Goal: Check status

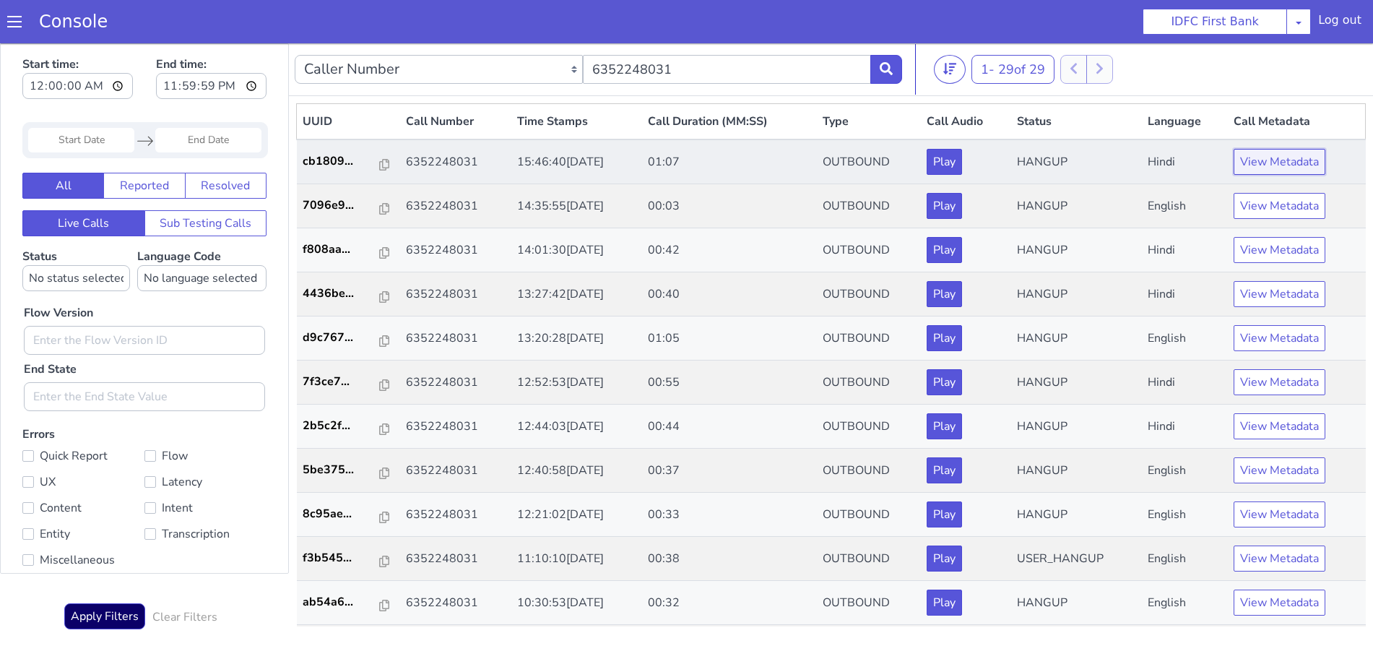
click at [1254, 160] on button "View Metadata" at bounding box center [1280, 162] width 92 height 26
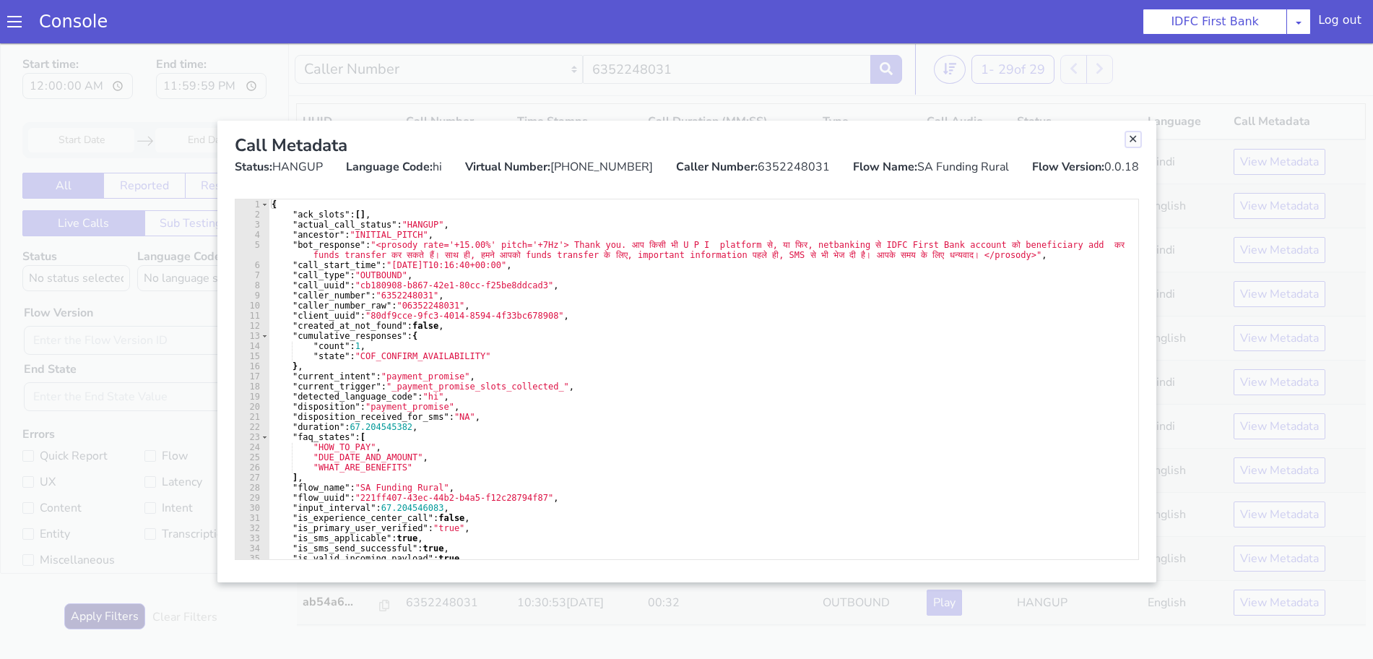
click at [1135, 139] on link "Close" at bounding box center [1133, 139] width 14 height 14
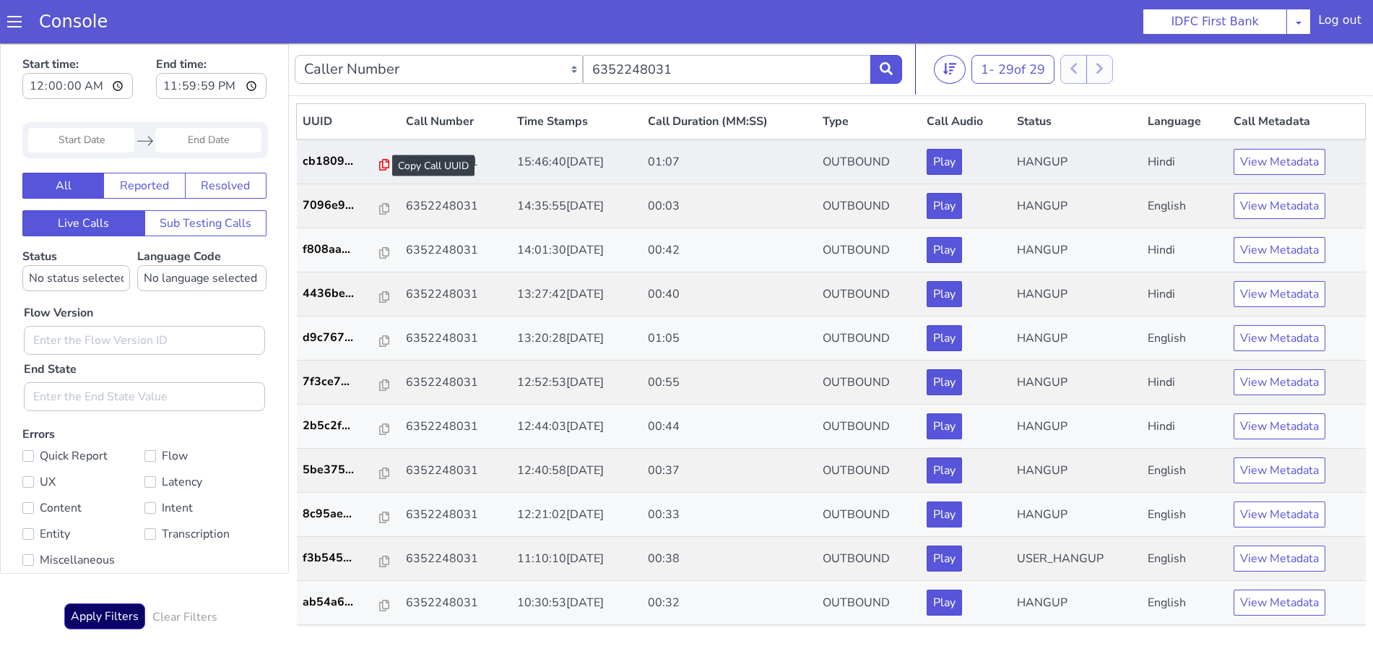
click at [379, 163] on icon at bounding box center [384, 165] width 10 height 12
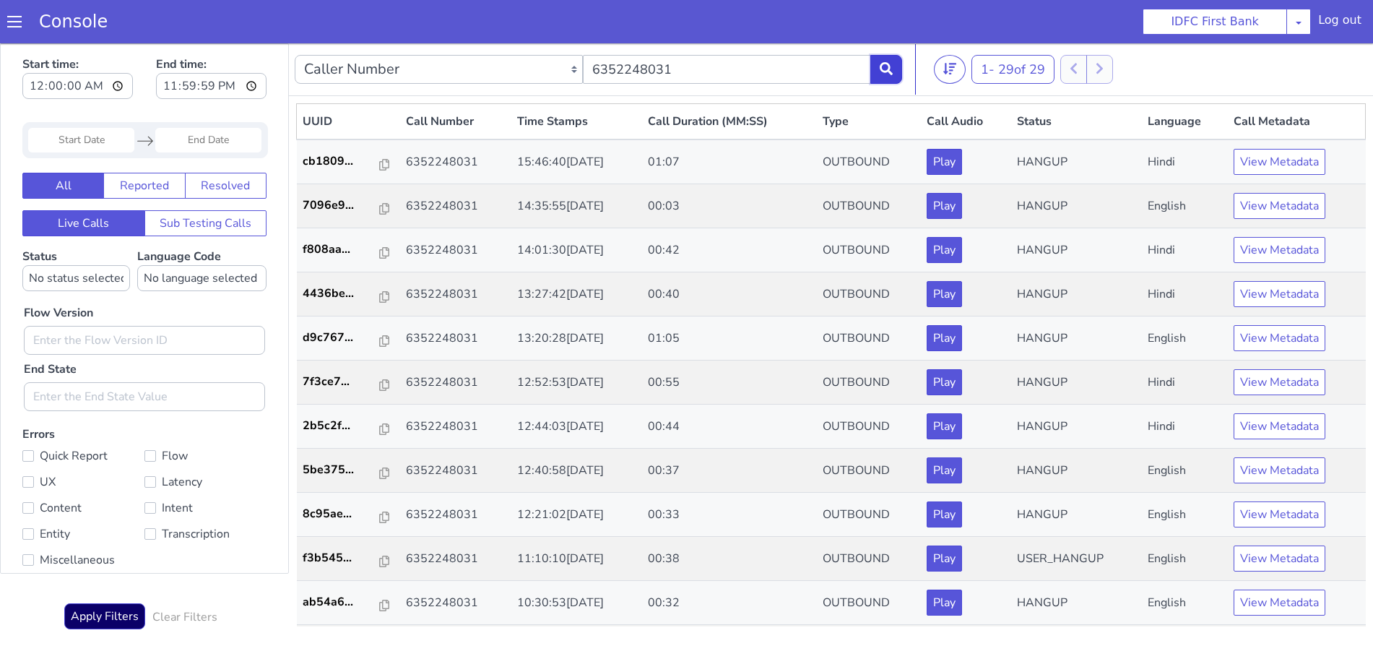
click at [891, 65] on icon at bounding box center [886, 68] width 13 height 13
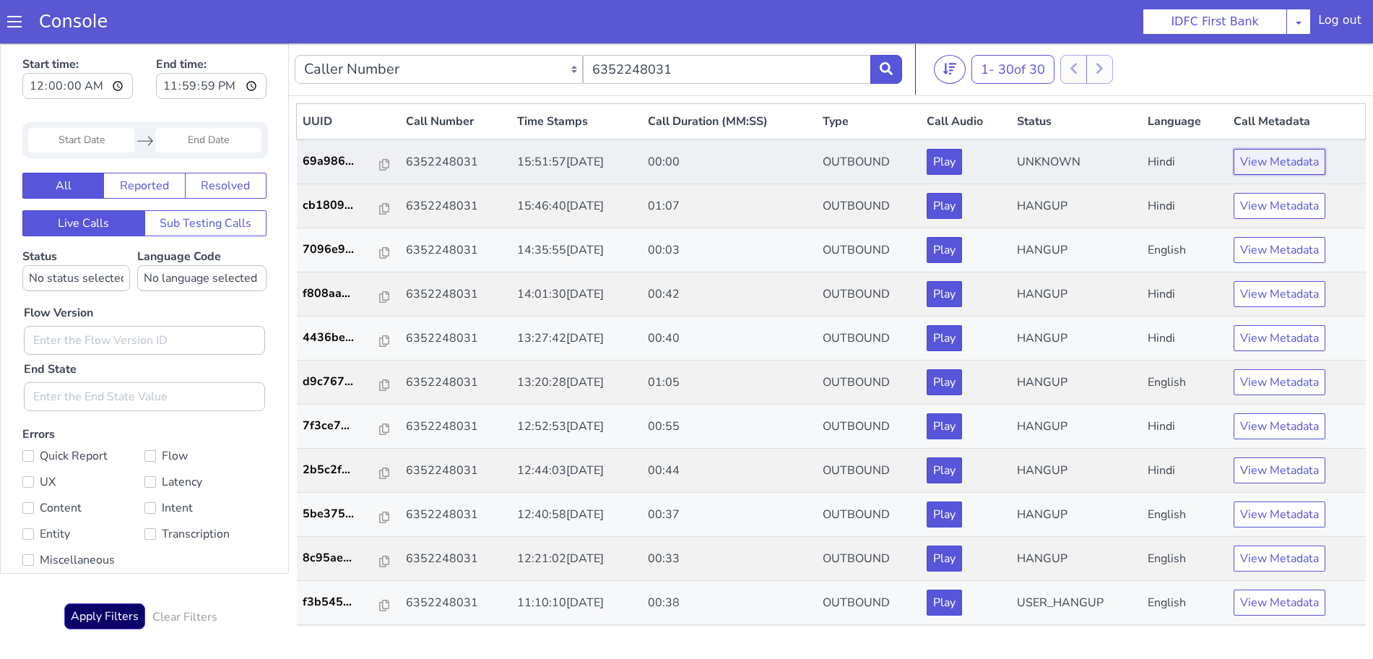
click at [1258, 157] on button "View Metadata" at bounding box center [1280, 162] width 92 height 26
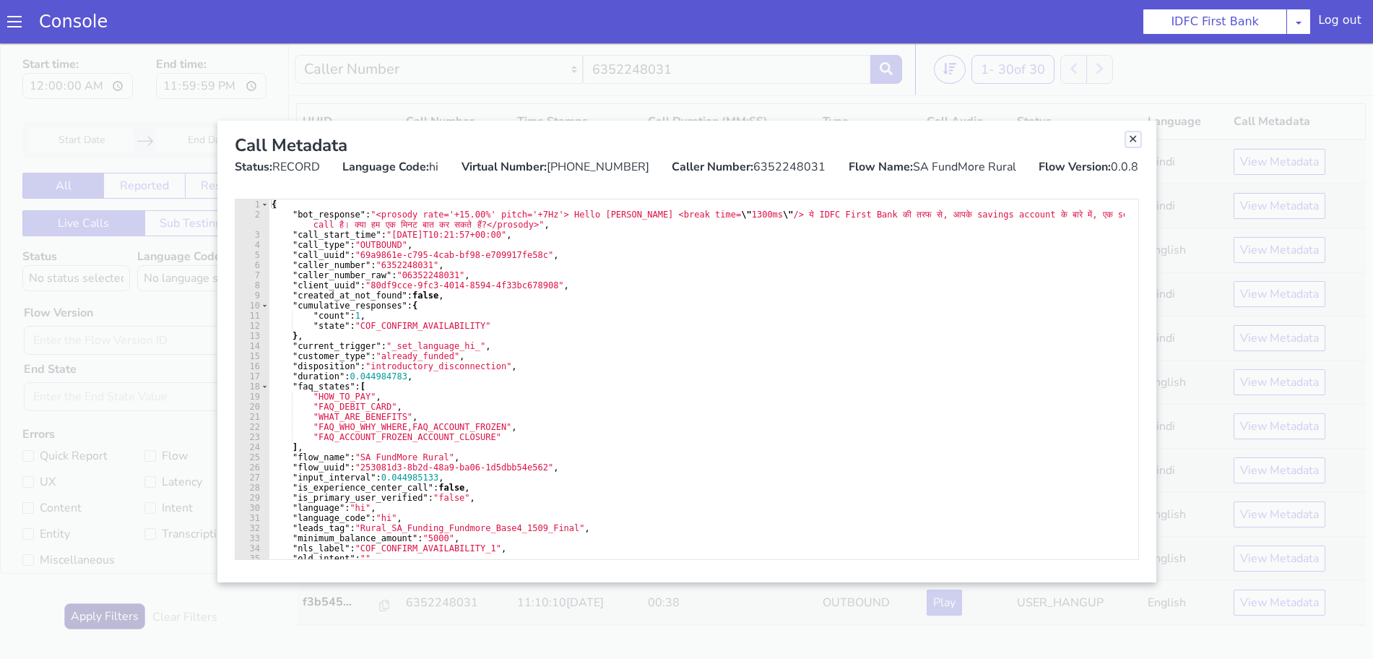
click at [1136, 137] on link "Close" at bounding box center [1133, 139] width 14 height 14
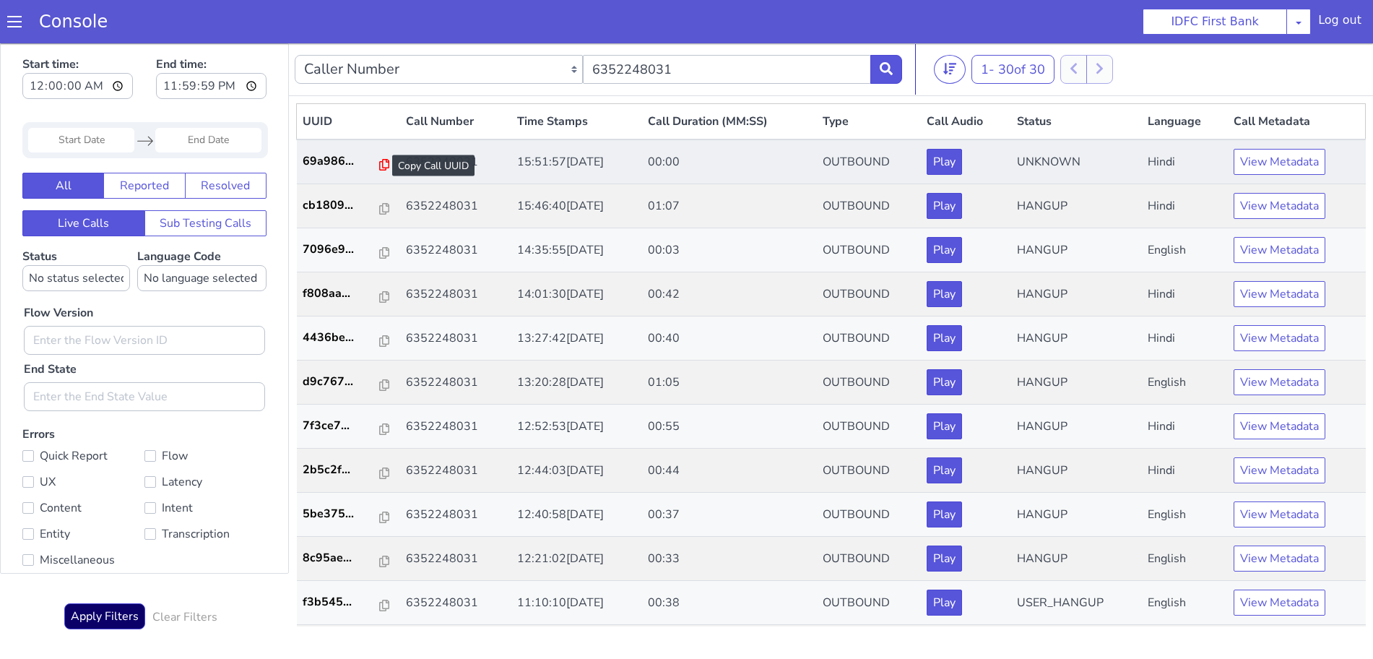
click at [379, 165] on icon at bounding box center [384, 165] width 10 height 12
